Goal: Check status: Check status

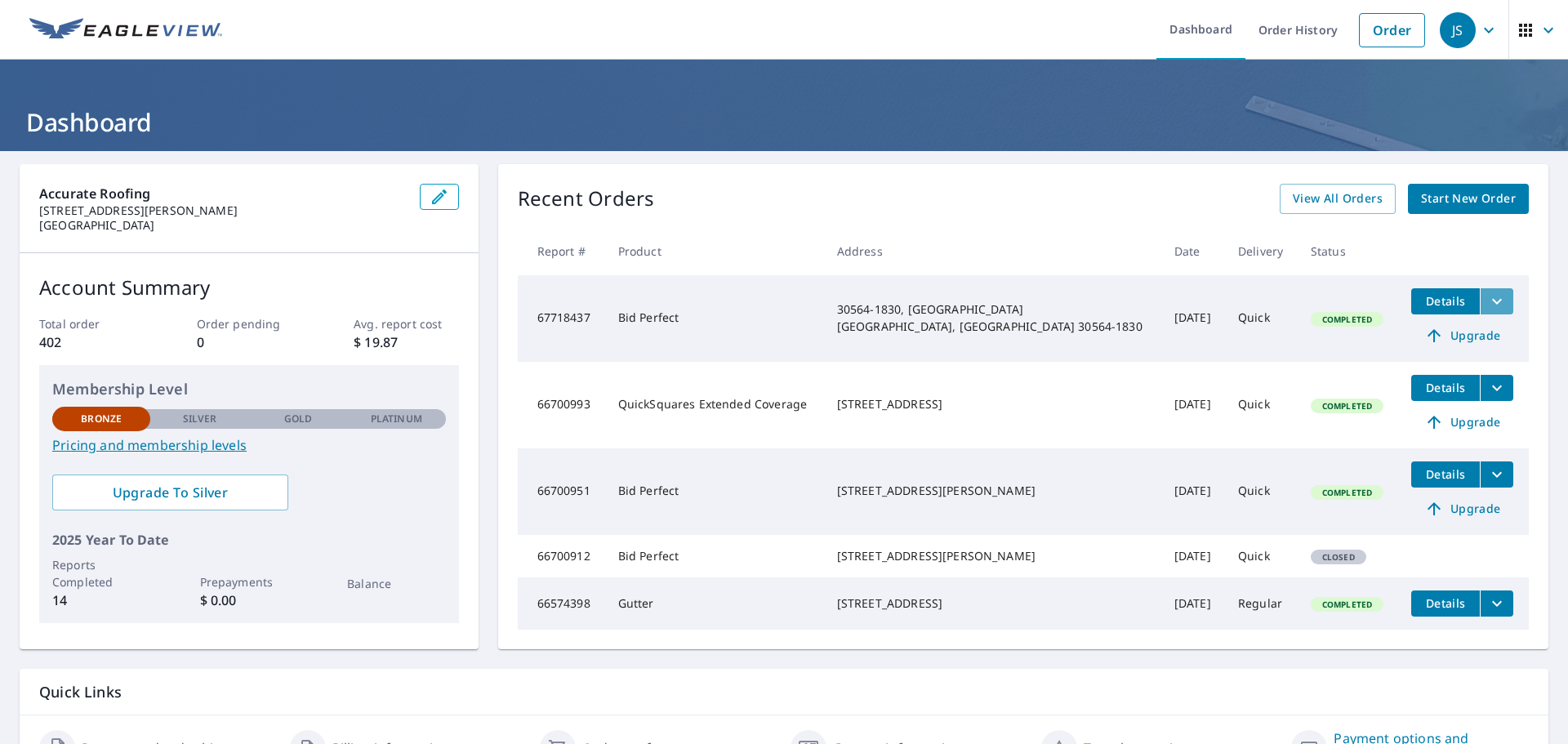
click at [1487, 298] on icon "filesDropdownBtn-67718437" at bounding box center [1497, 301] width 19 height 19
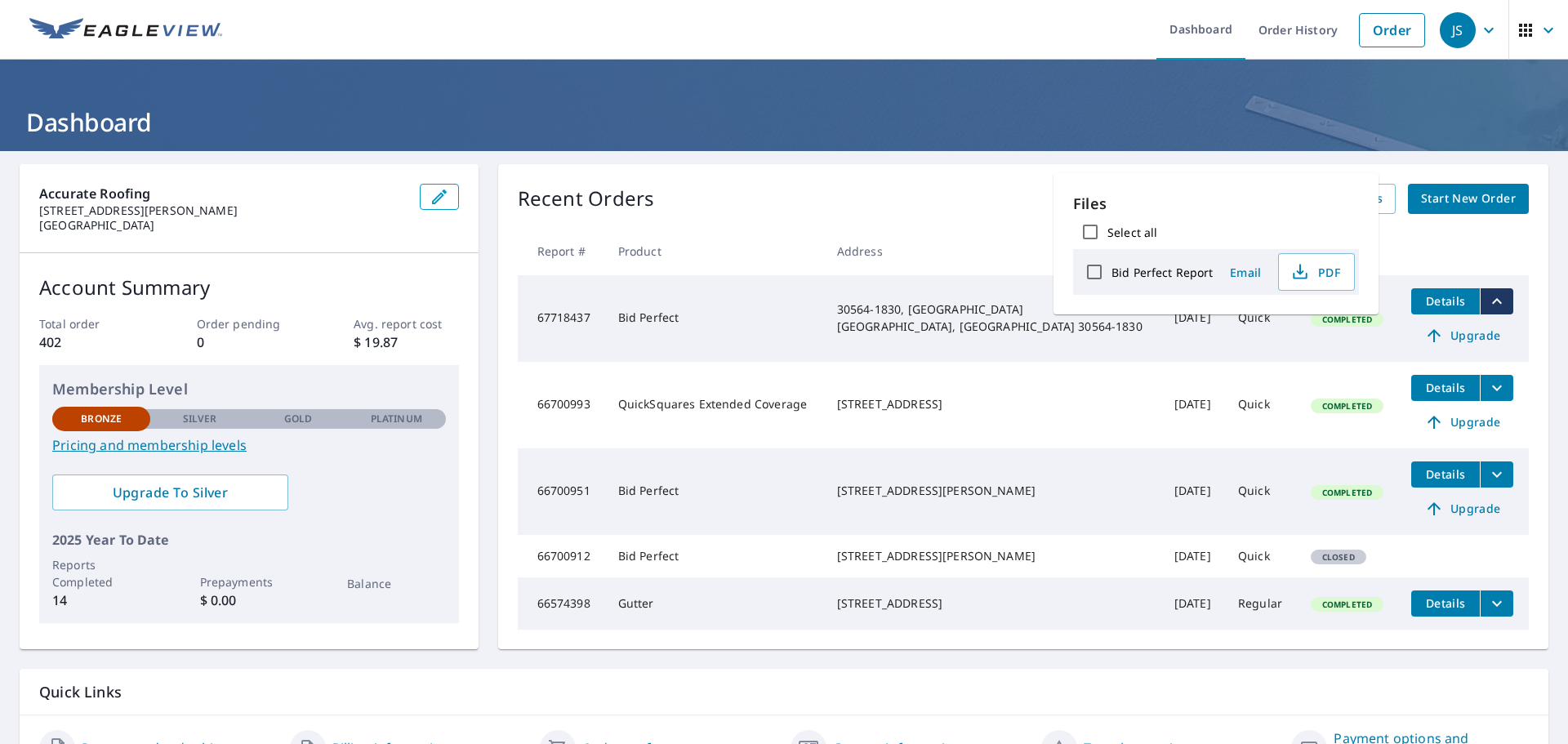
click at [984, 207] on div "Recent Orders View All Orders Start New Order" at bounding box center [1023, 199] width 1011 height 30
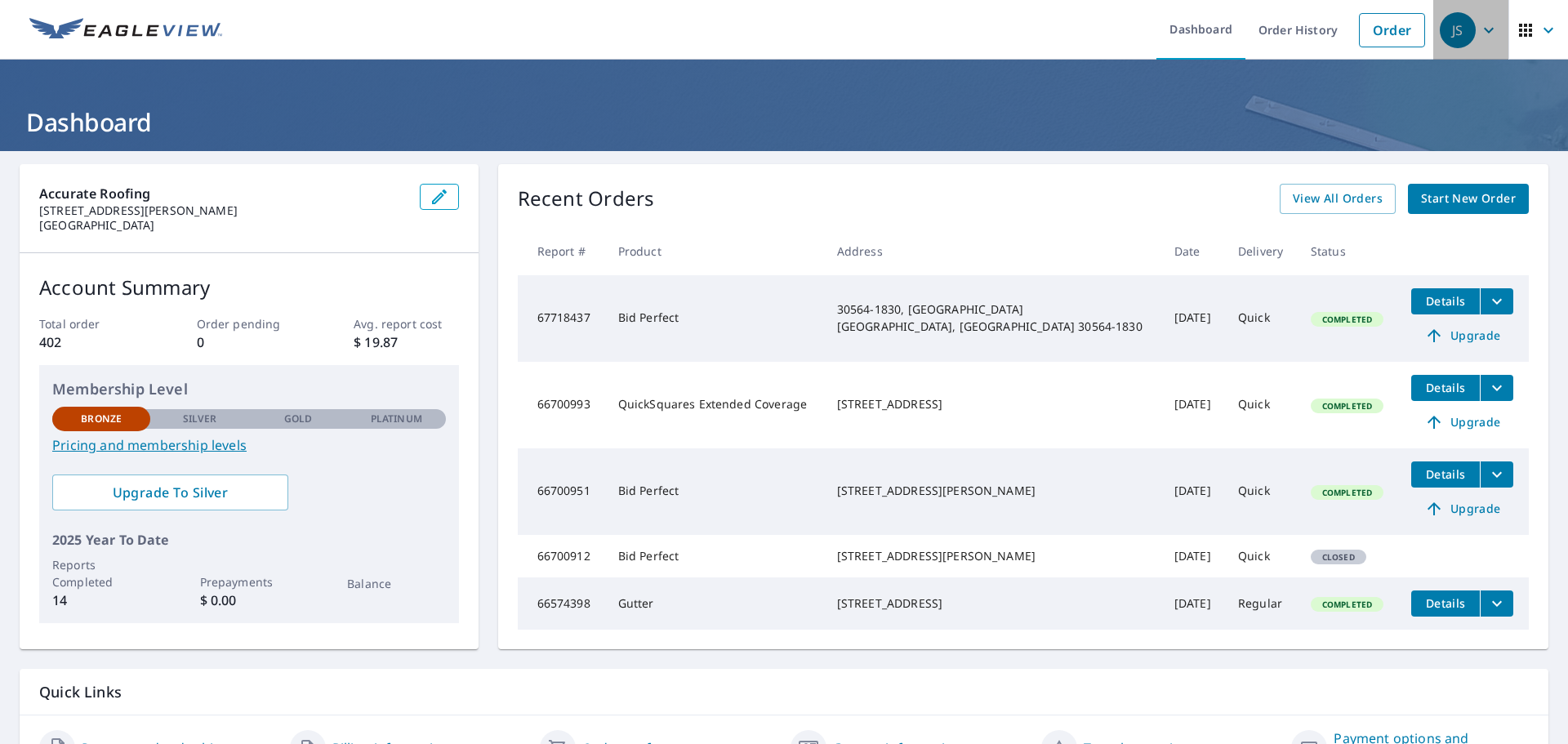
click at [1480, 27] on icon "button" at bounding box center [1489, 29] width 19 height 19
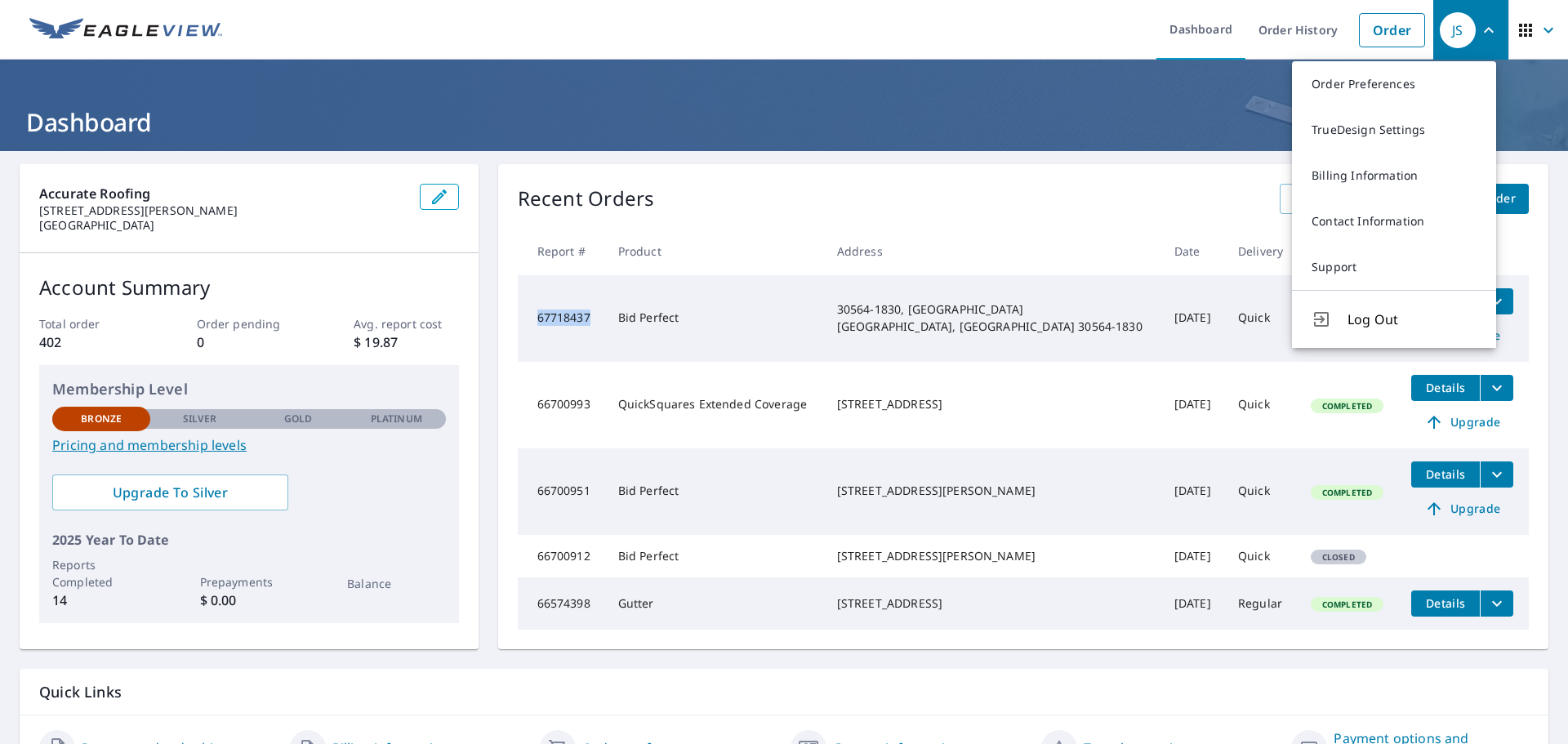
drag, startPoint x: 536, startPoint y: 316, endPoint x: 594, endPoint y: 315, distance: 58.0
click at [594, 315] on td "67718437" at bounding box center [562, 318] width 87 height 87
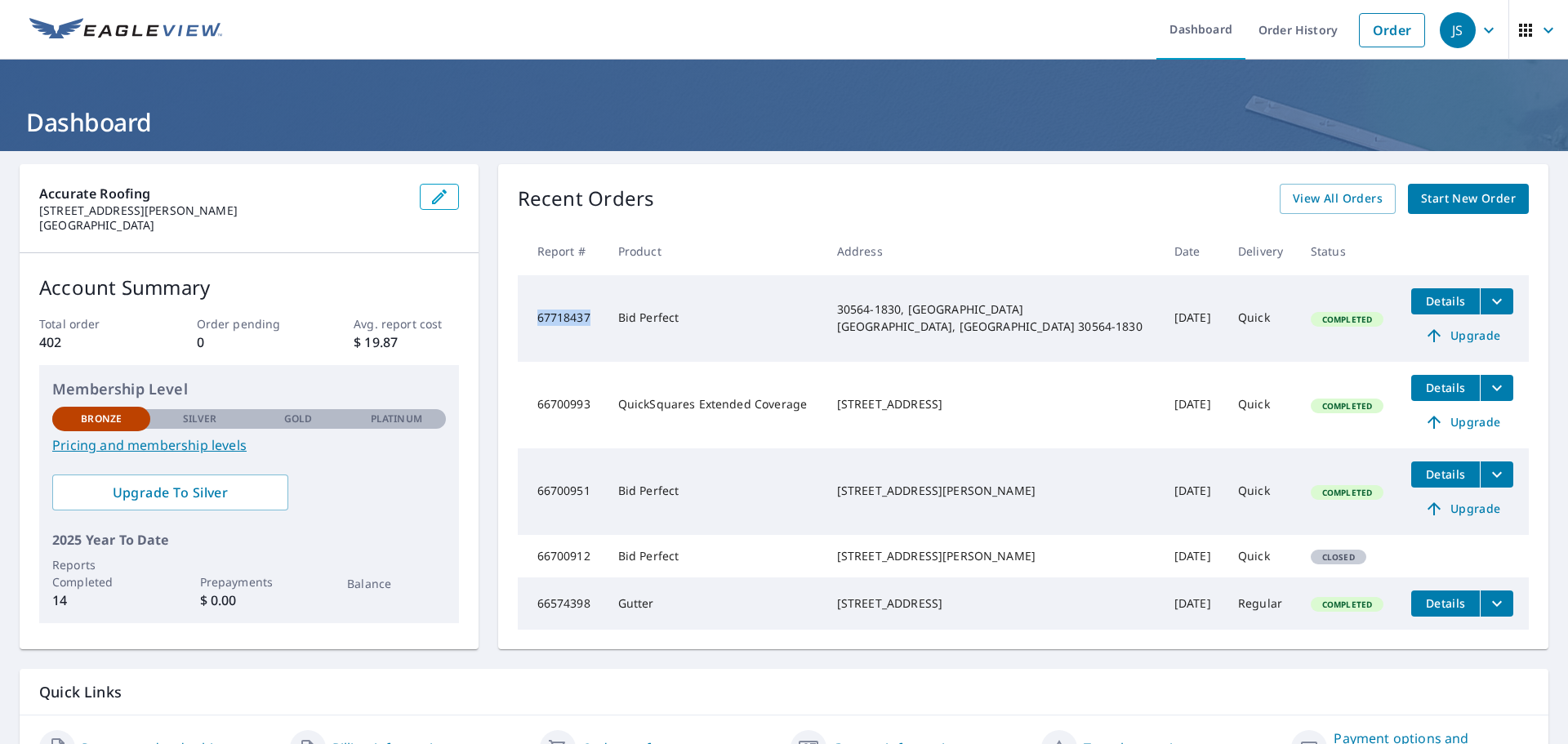
copy td "67718437"
click at [1480, 26] on icon "button" at bounding box center [1489, 29] width 19 height 19
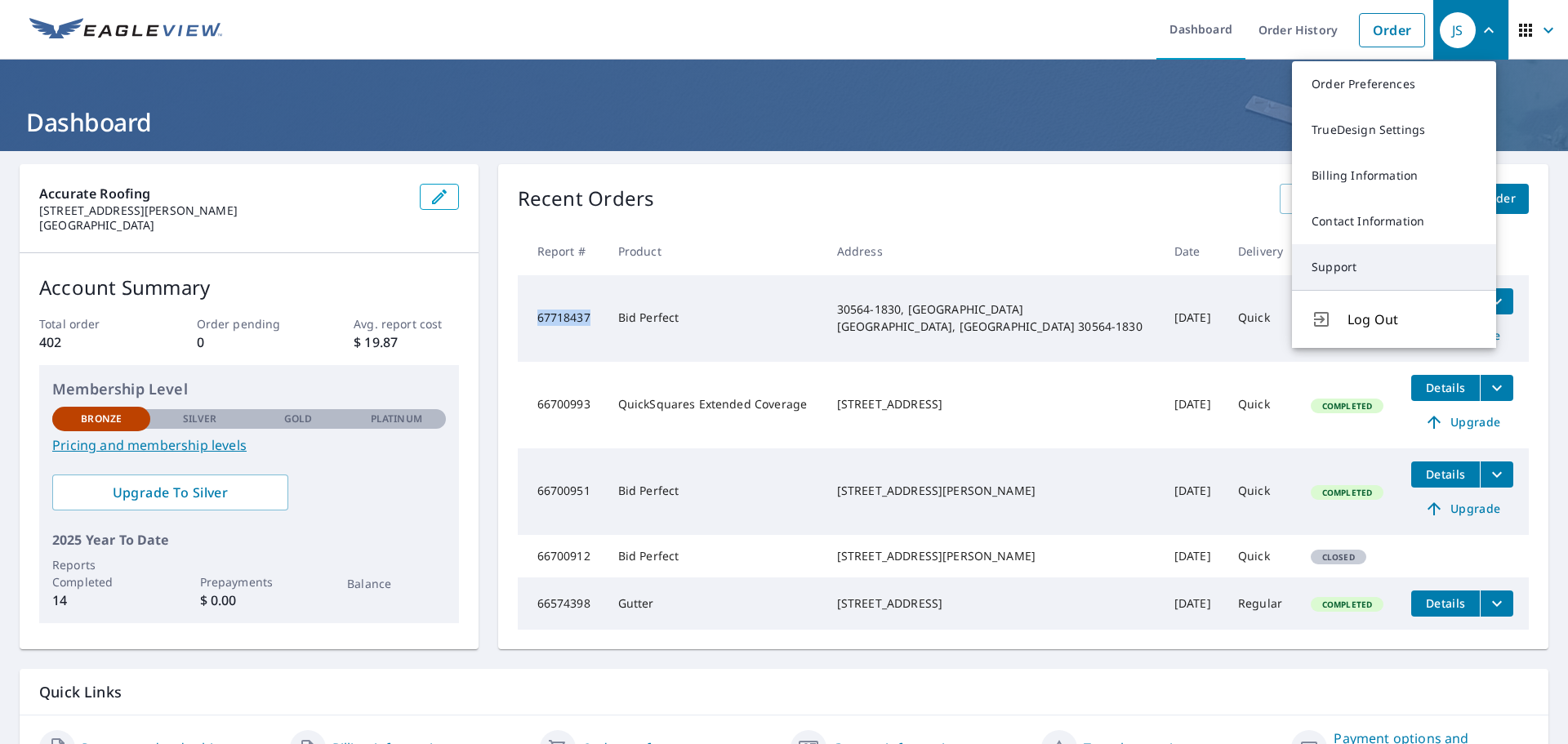
click at [1376, 263] on link "Support" at bounding box center [1394, 267] width 204 height 45
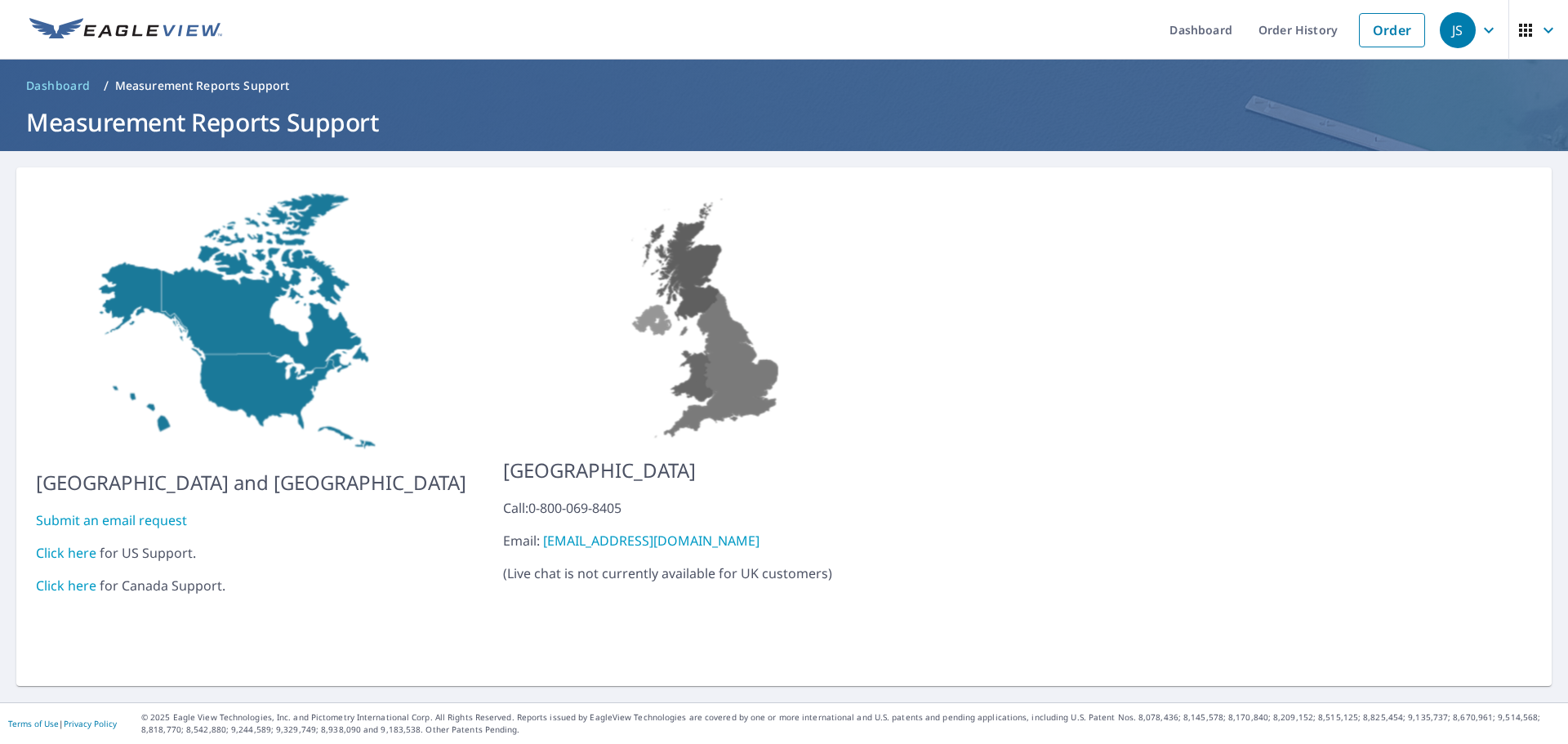
click at [79, 544] on link "Click here" at bounding box center [66, 552] width 61 height 18
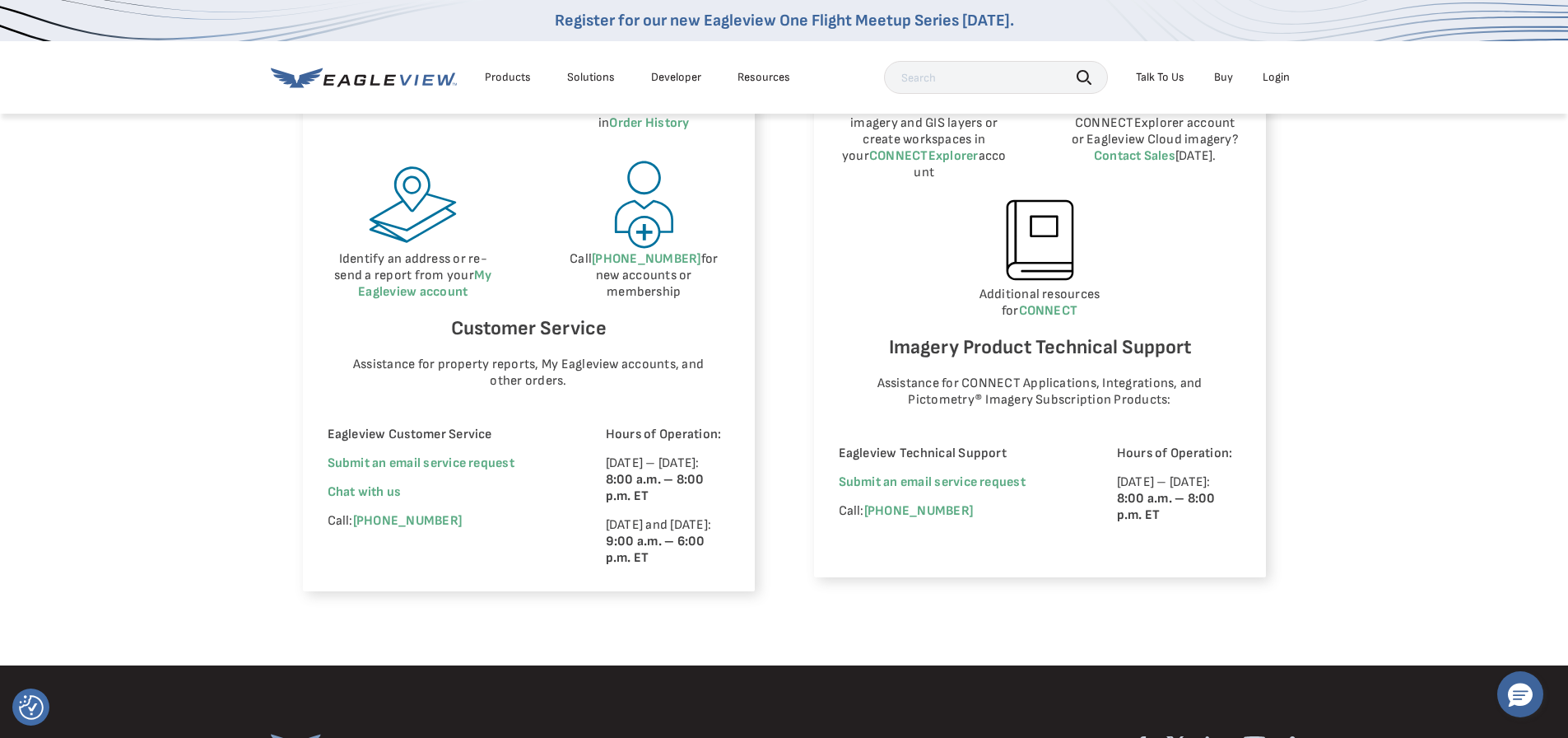
scroll to position [923, 0]
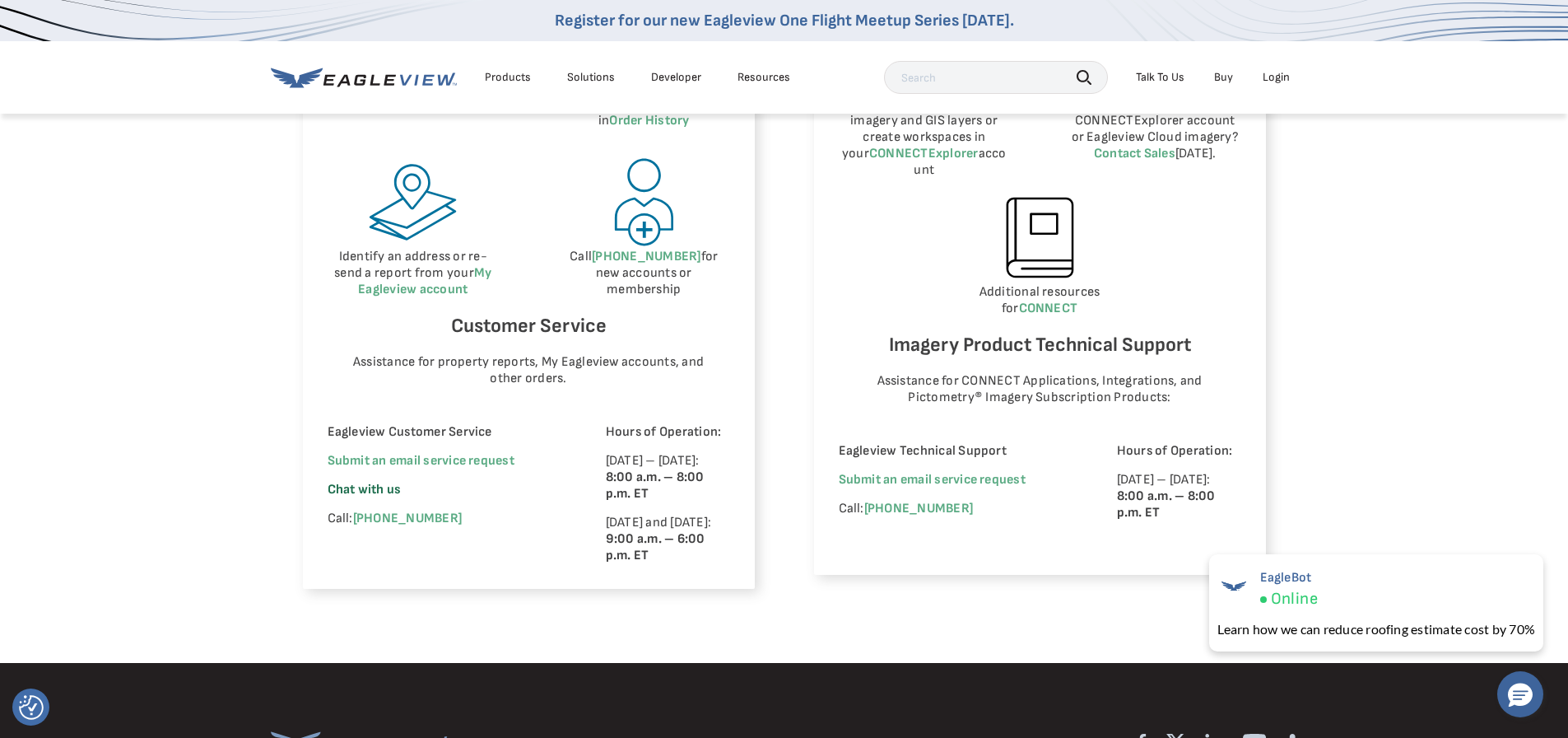
click at [388, 486] on span "Chat with us" at bounding box center [364, 489] width 74 height 15
click at [1458, 261] on div "Eagleview Property Reports Place a new order Check your report status in Order …" at bounding box center [784, 261] width 1568 height 802
click at [1541, 562] on span "×" at bounding box center [1538, 564] width 9 height 17
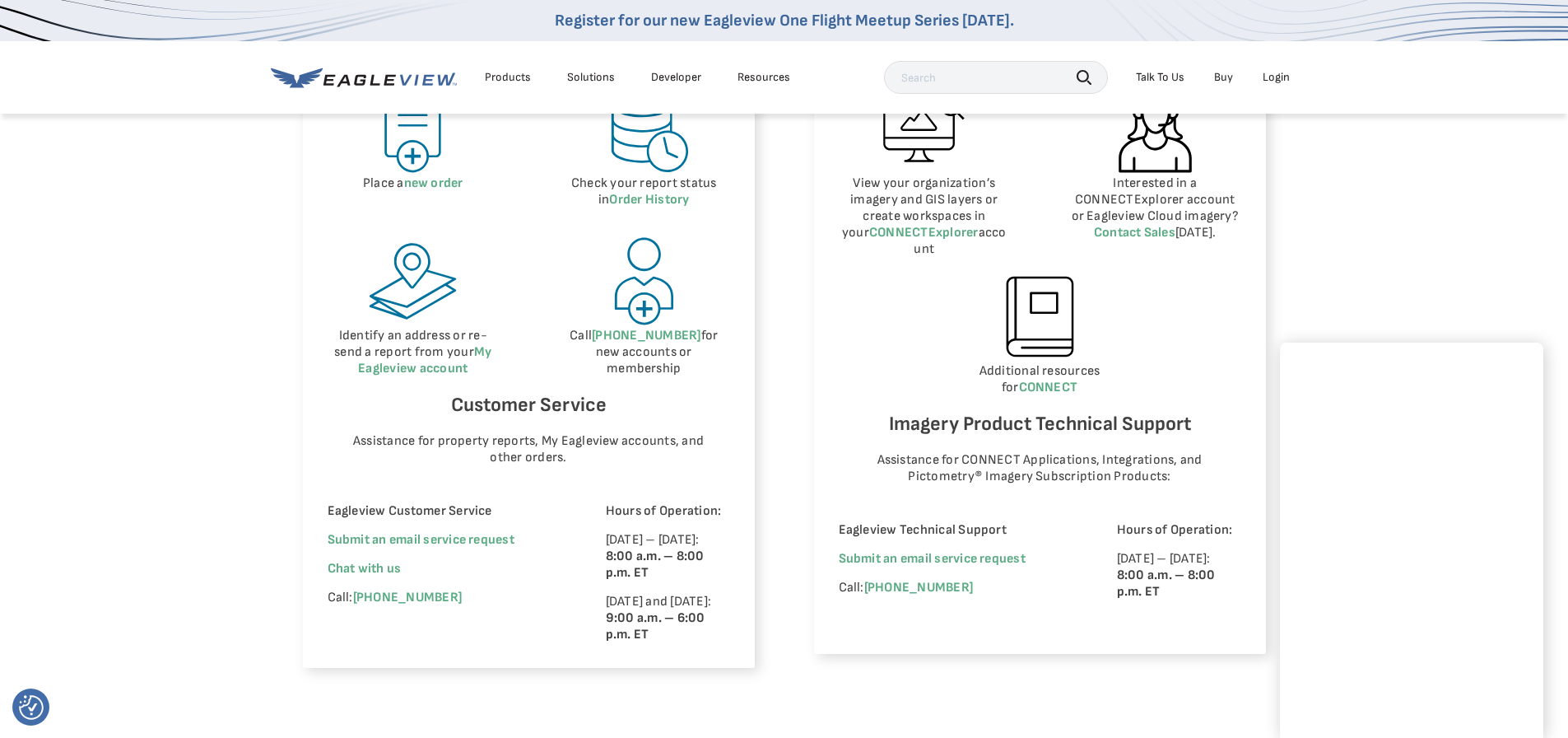
scroll to position [805, 0]
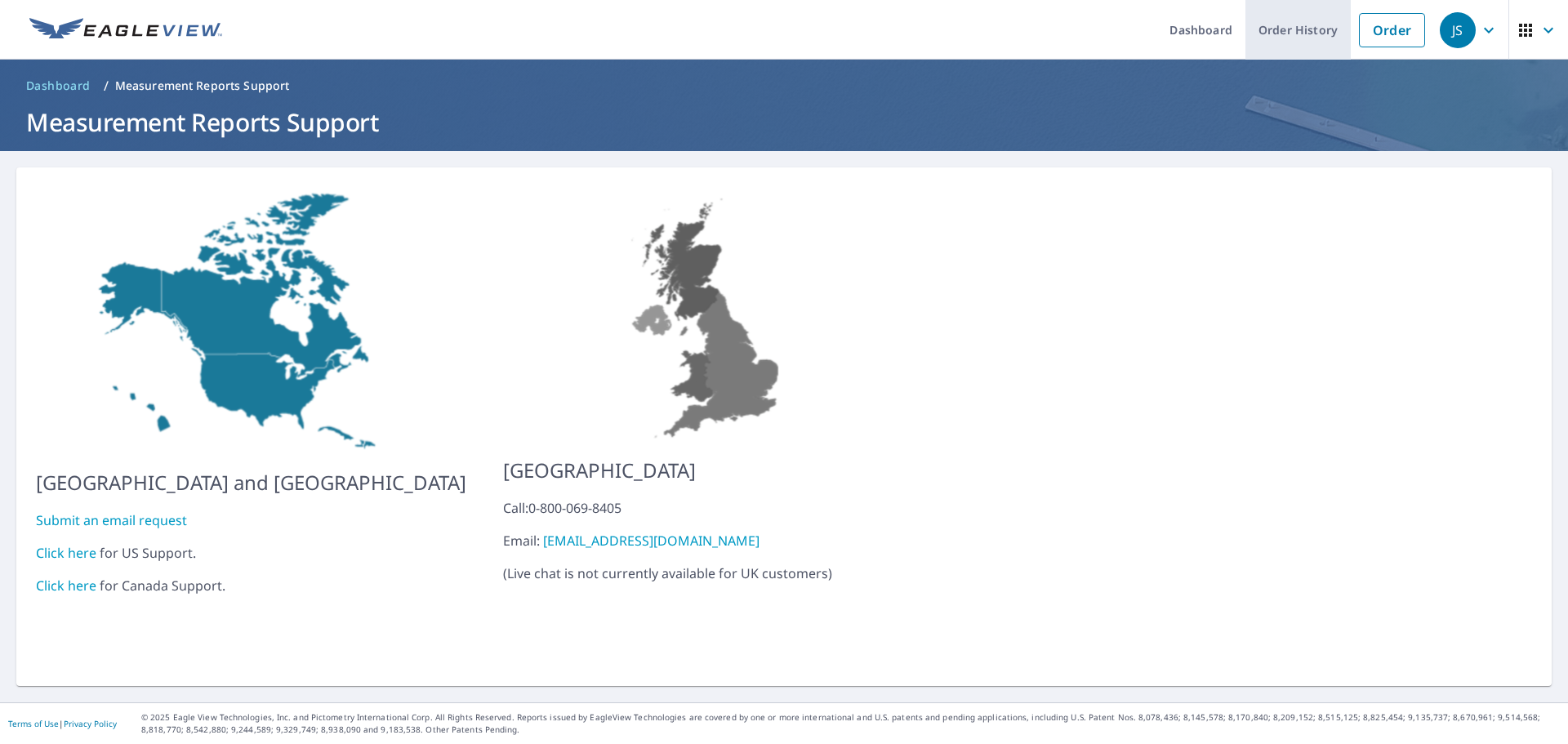
click at [1264, 24] on link "Order History" at bounding box center [1298, 29] width 105 height 60
